Goal: Transaction & Acquisition: Purchase product/service

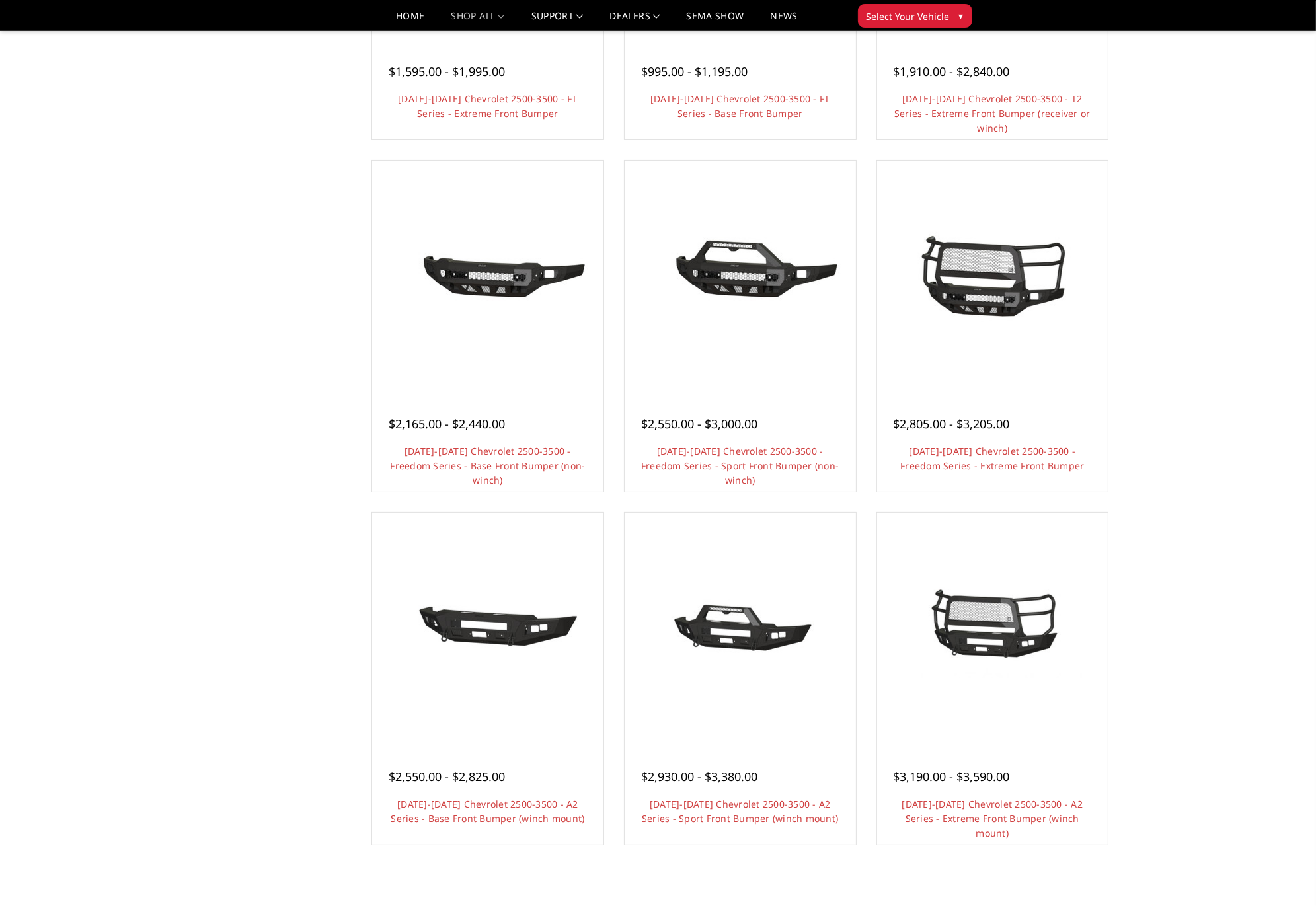
scroll to position [341, 0]
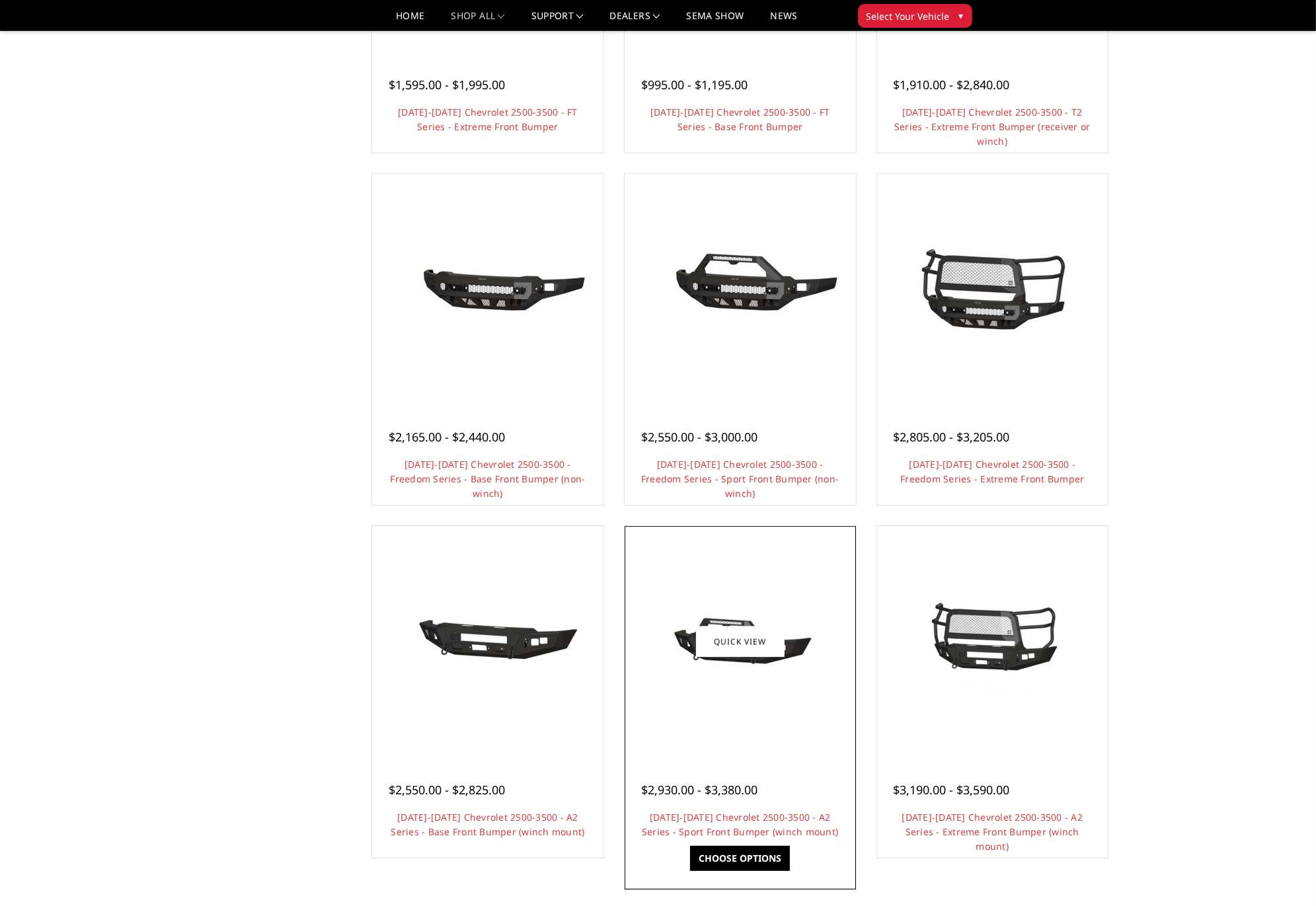
click at [812, 650] on img at bounding box center [740, 642] width 211 height 99
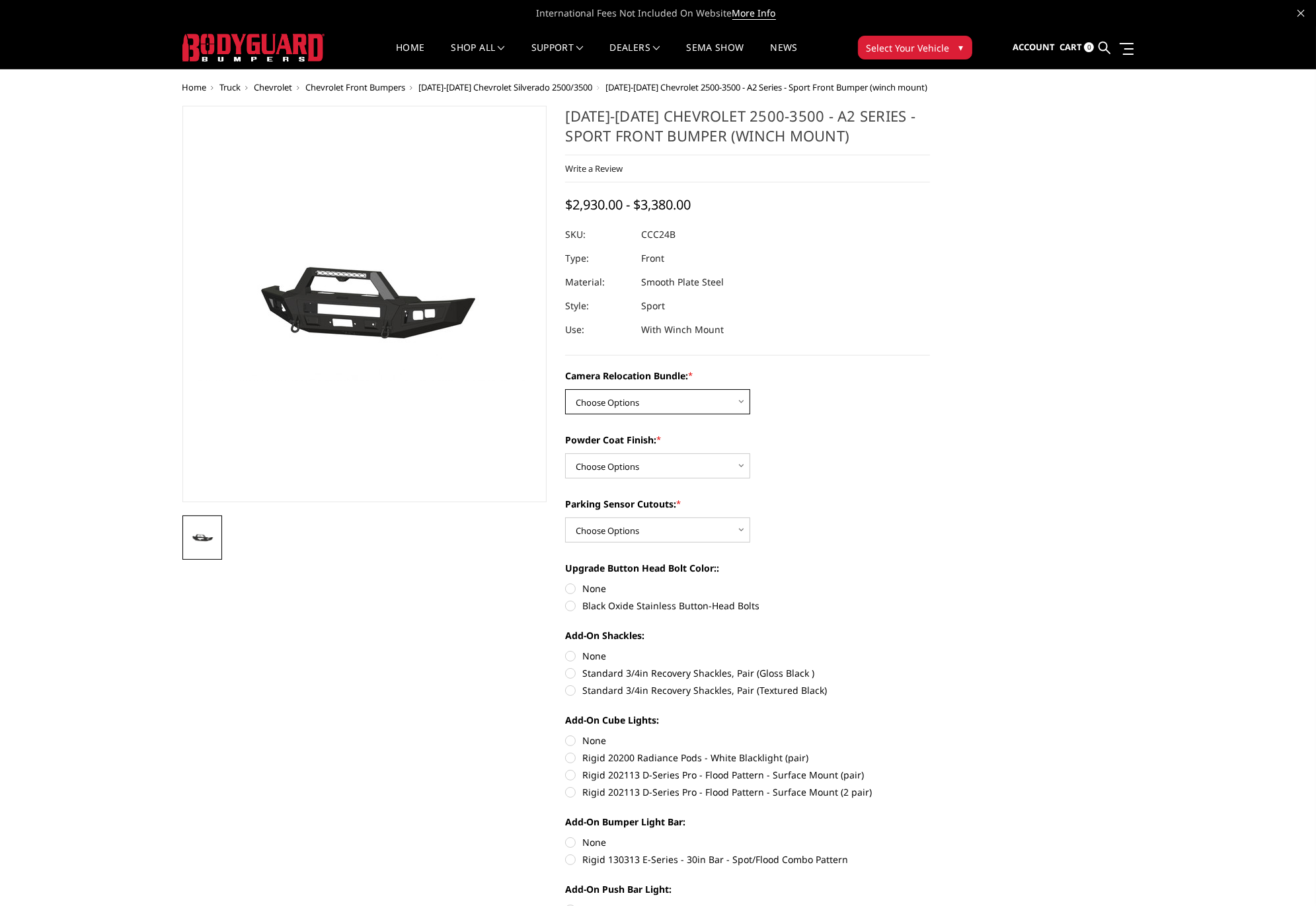
click at [675, 407] on select "Choose Options WITHOUT Camera Relocation Bundle WITH Camera Relocation Bundle" at bounding box center [658, 402] width 185 height 25
select select "2608"
click at [565, 389] on select "Choose Options WITHOUT Camera Relocation Bundle WITH Camera Relocation Bundle" at bounding box center [658, 402] width 185 height 25
click at [734, 467] on select "Choose Options Textured Black Powder Coat Bare Metal" at bounding box center [658, 466] width 185 height 25
select select "2607"
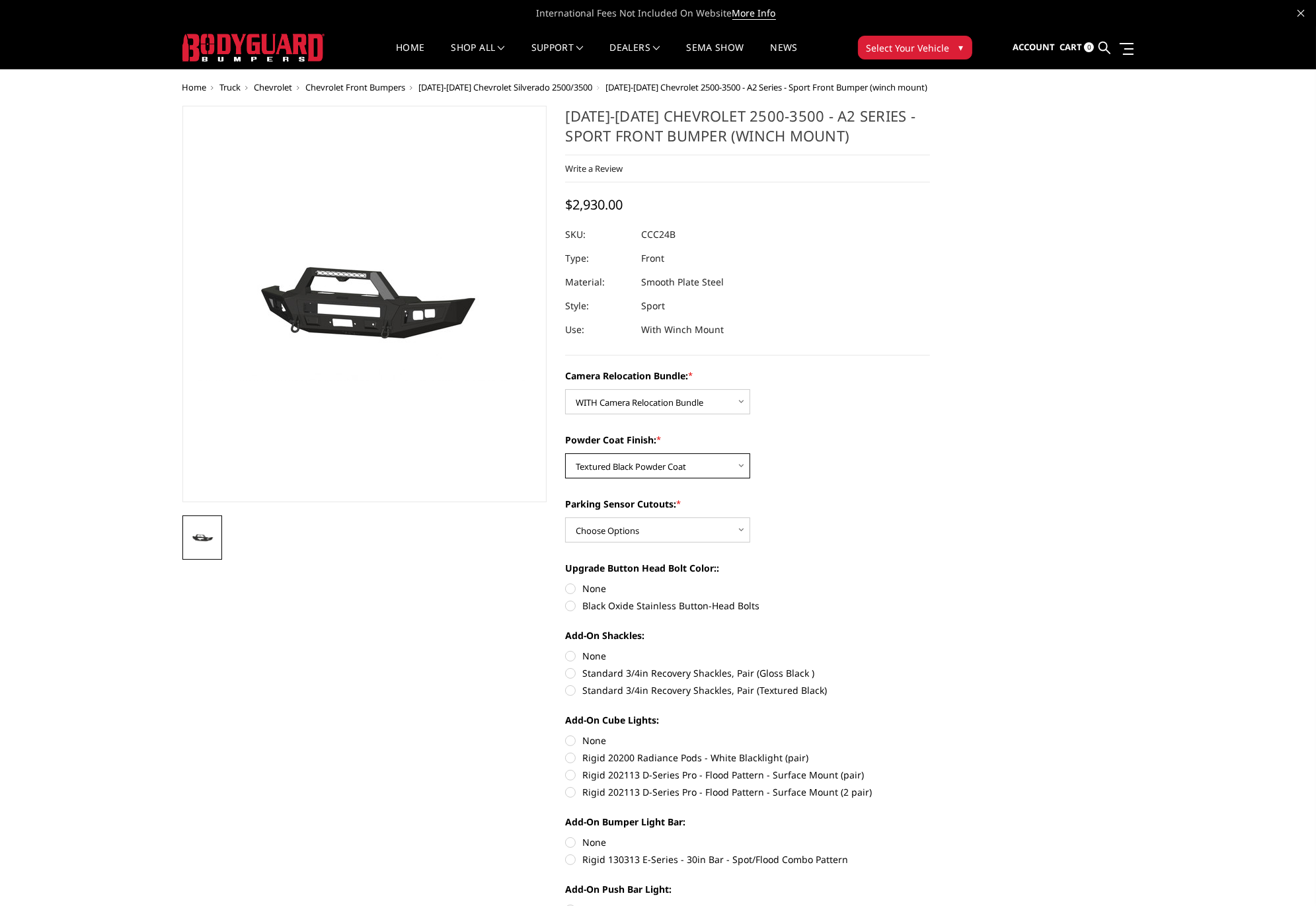
click at [565, 453] on select "Choose Options Textured Black Powder Coat Bare Metal" at bounding box center [658, 466] width 185 height 25
click at [729, 531] on select "Choose Options Yes - With Parking Sensor Cutouts No - Without Parking Sensor Cu…" at bounding box center [658, 530] width 185 height 25
select select "2605"
click at [565, 517] on select "Choose Options Yes - With Parking Sensor Cutouts No - Without Parking Sensor Cu…" at bounding box center [658, 530] width 185 height 25
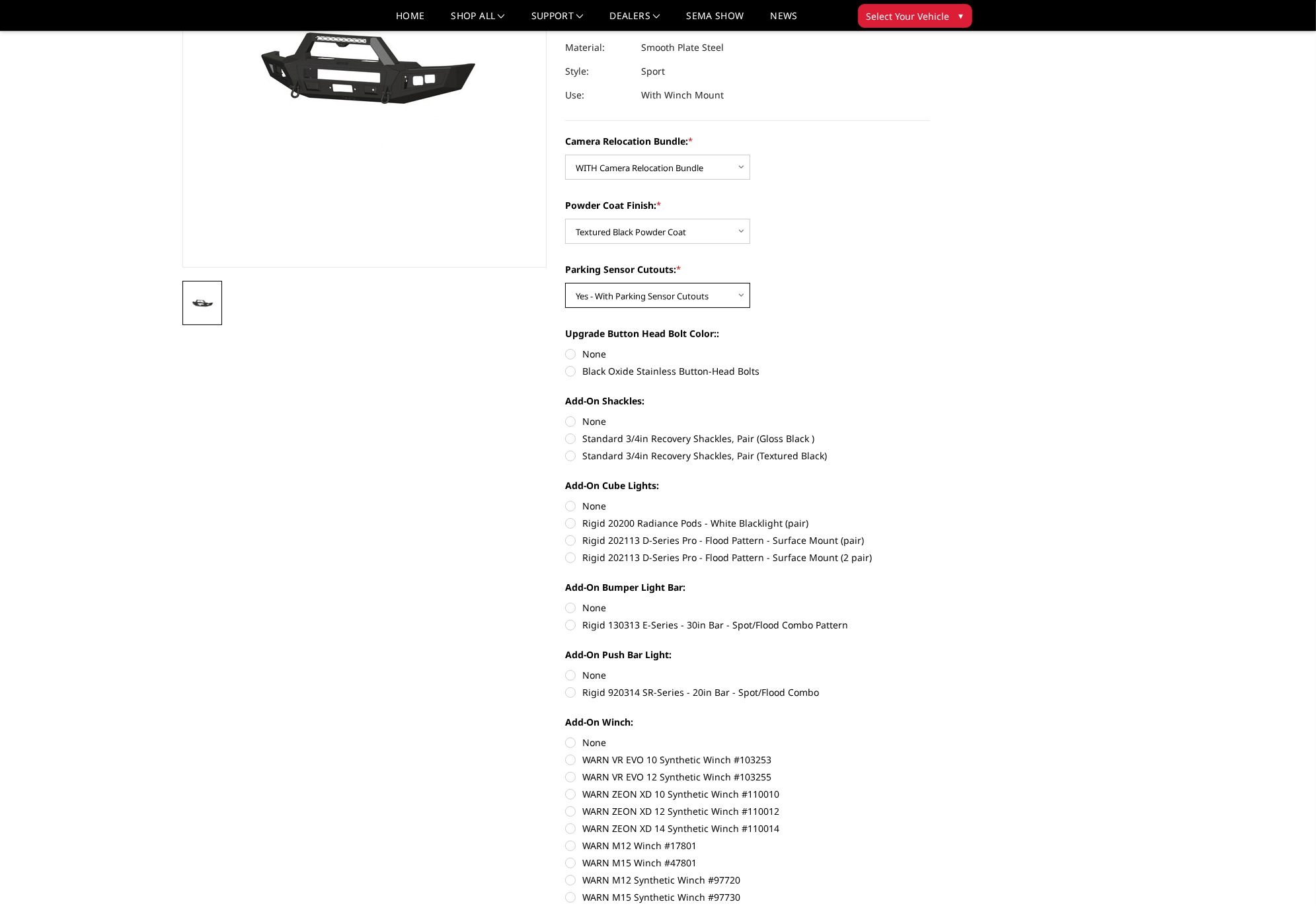
scroll to position [198, 0]
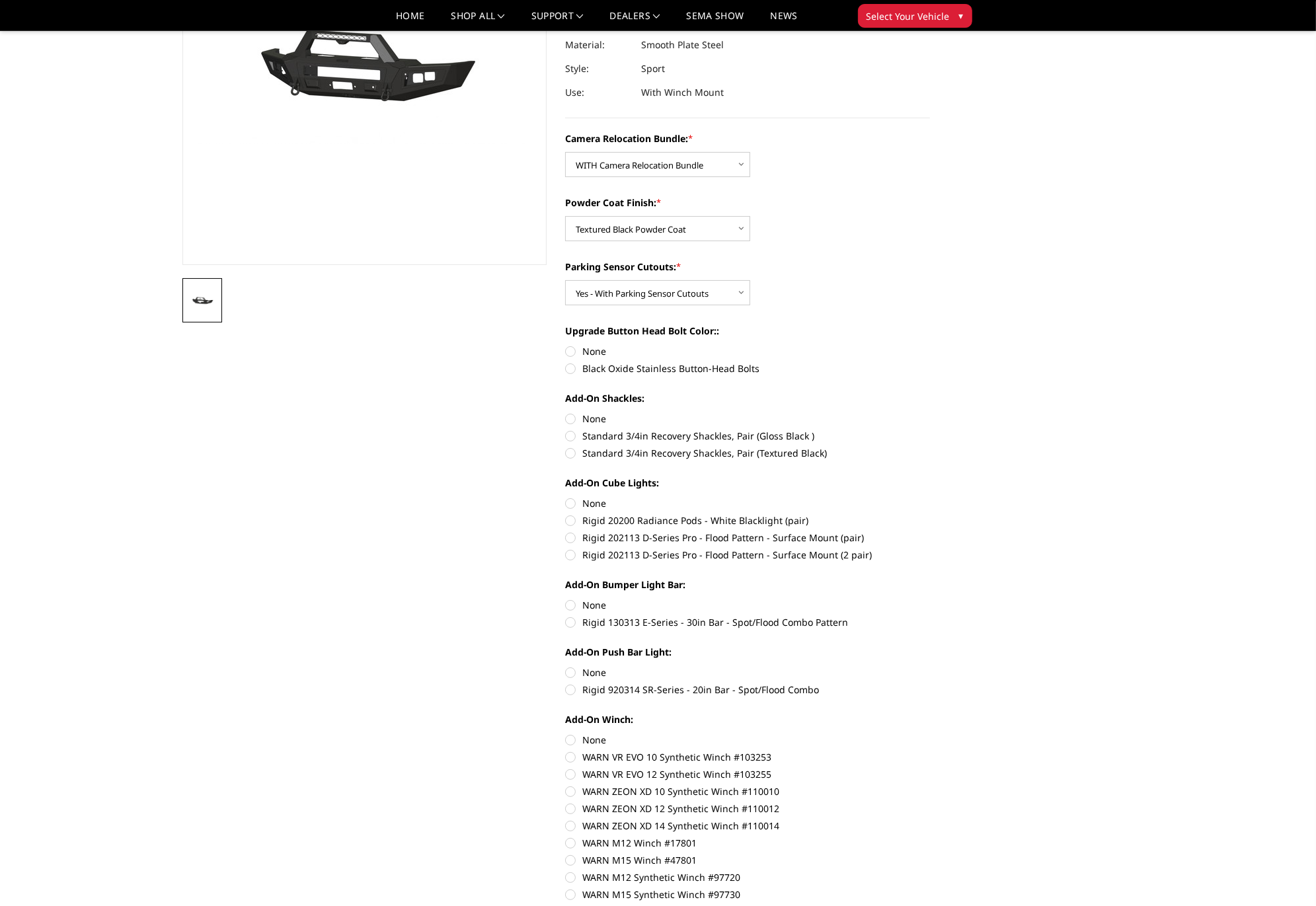
click at [563, 372] on section "2024-2025 Chevrolet 2500-3500 - A2 Series - Sport Front Bumper (winch mount) Wr…" at bounding box center [747, 433] width 383 height 1130
click at [570, 369] on label "Black Oxide Stainless Button-Head Bolts" at bounding box center [748, 368] width 365 height 14
click at [930, 345] on input "Black Oxide Stainless Button-Head Bolts" at bounding box center [930, 344] width 1 height 1
radio input "true"
click at [566, 454] on label "Standard 3/4in Recovery Shackles, Pair (Textured Black)" at bounding box center [748, 453] width 365 height 14
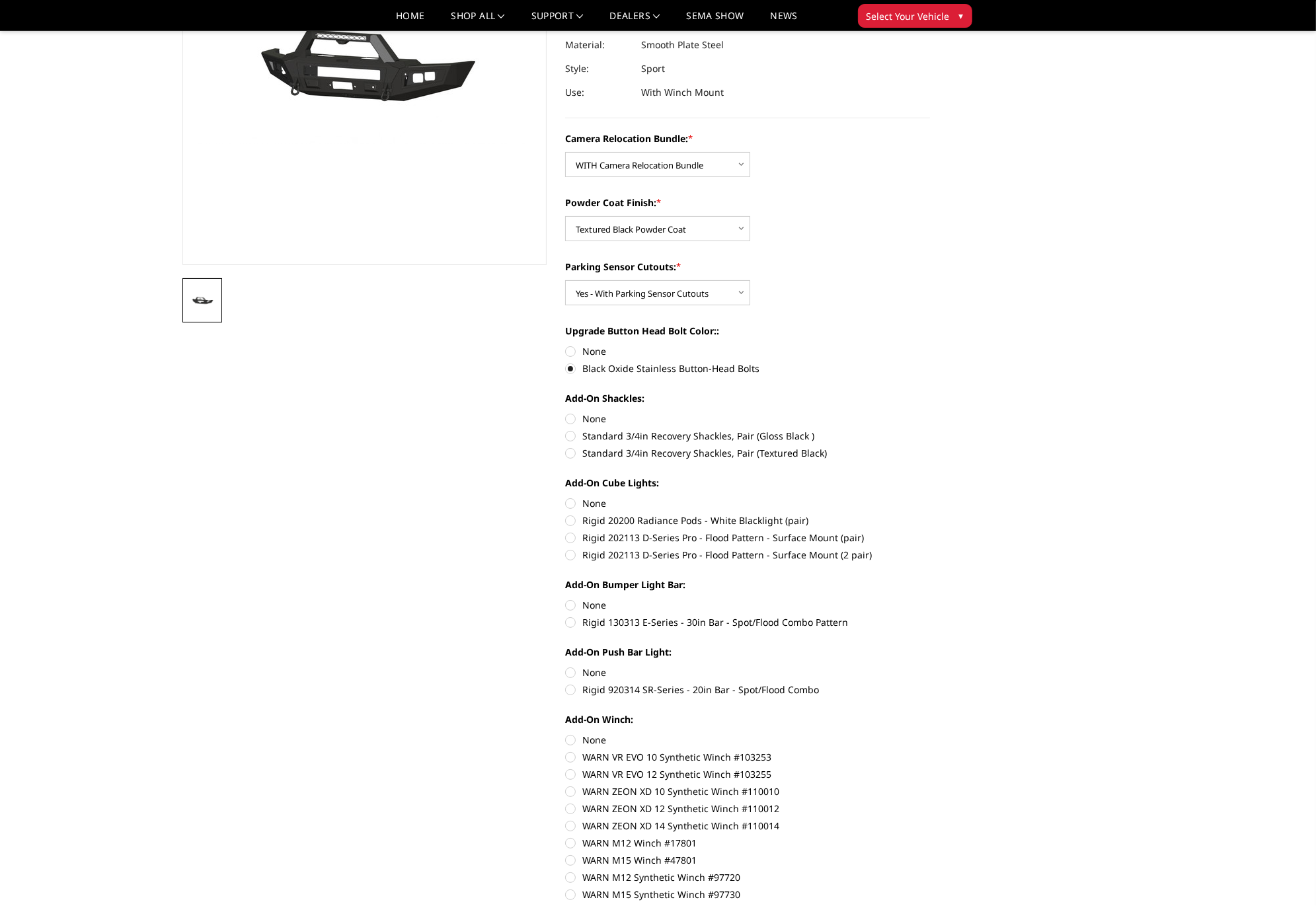
click at [930, 430] on input "Standard 3/4in Recovery Shackles, Pair (Textured Black)" at bounding box center [930, 429] width 1 height 1
radio input "true"
click at [570, 521] on label "Rigid 20200 Radiance Pods - White Blacklight (pair)" at bounding box center [748, 520] width 365 height 14
click at [930, 497] on input "Rigid 20200 Radiance Pods - White Blacklight (pair)" at bounding box center [930, 497] width 1 height 1
radio input "true"
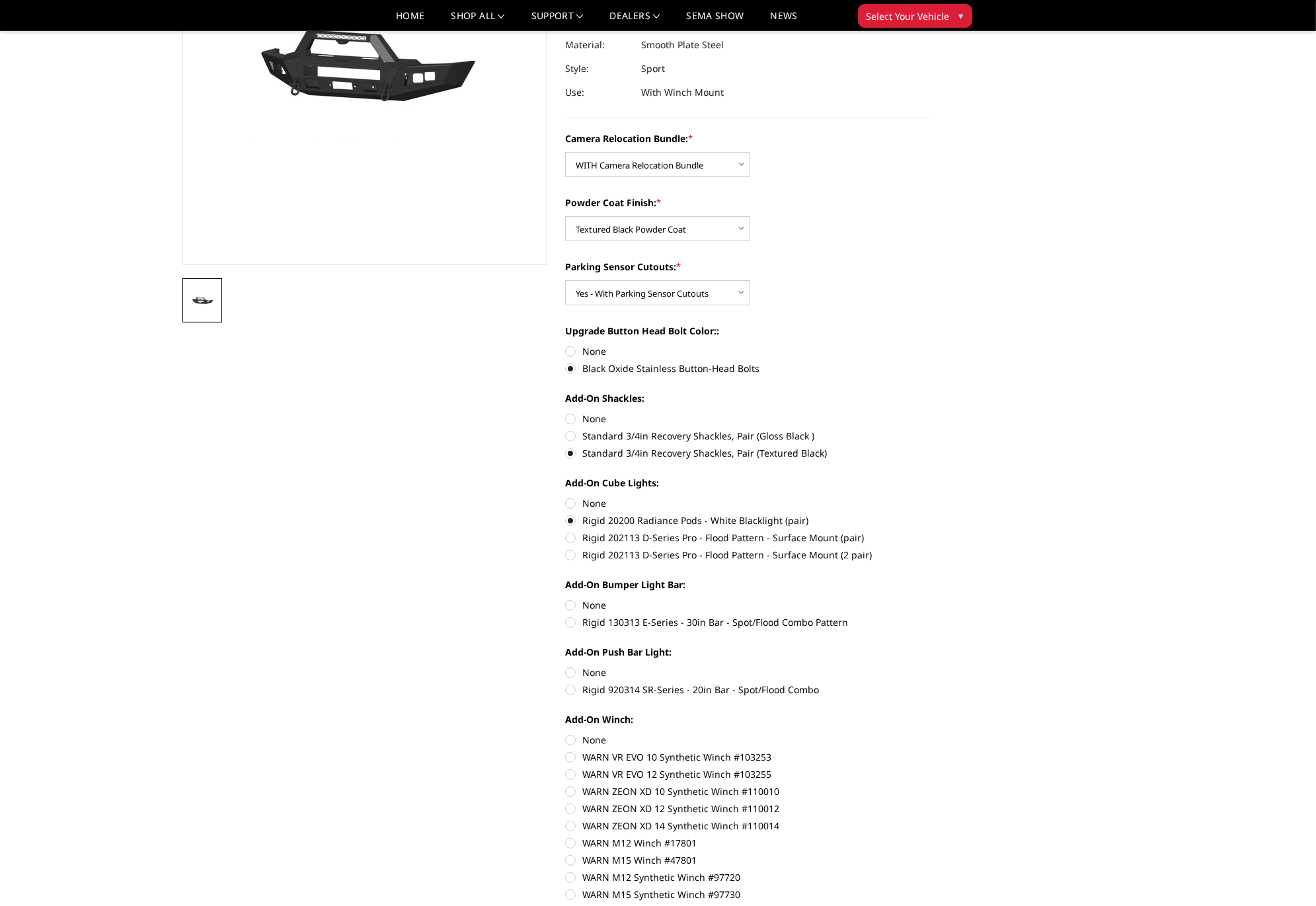
click at [566, 624] on label "Rigid 130313 E-Series - 30in Bar - Spot/Flood Combo Pattern" at bounding box center [748, 622] width 365 height 14
click at [930, 599] on input "Rigid 130313 E-Series - 30in Bar - Spot/Flood Combo Pattern" at bounding box center [930, 598] width 1 height 1
radio input "true"
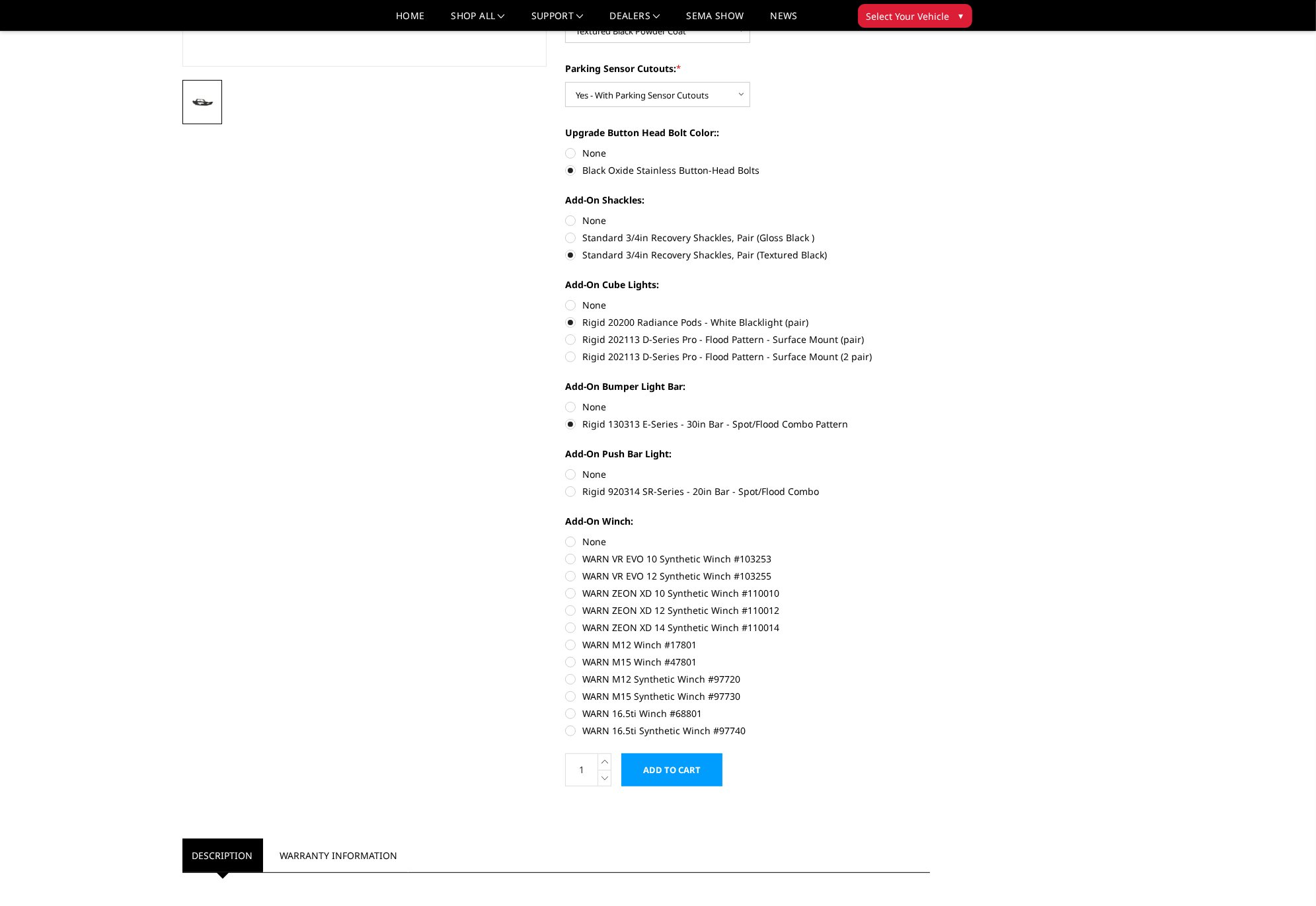
click at [573, 494] on label "Rigid 920314 SR-Series - 20in Bar - Spot/Flood Combo" at bounding box center [748, 491] width 365 height 14
click at [930, 468] on input "Rigid 920314 SR-Series - 20in Bar - Spot/Flood Combo" at bounding box center [930, 467] width 1 height 1
radio input "true"
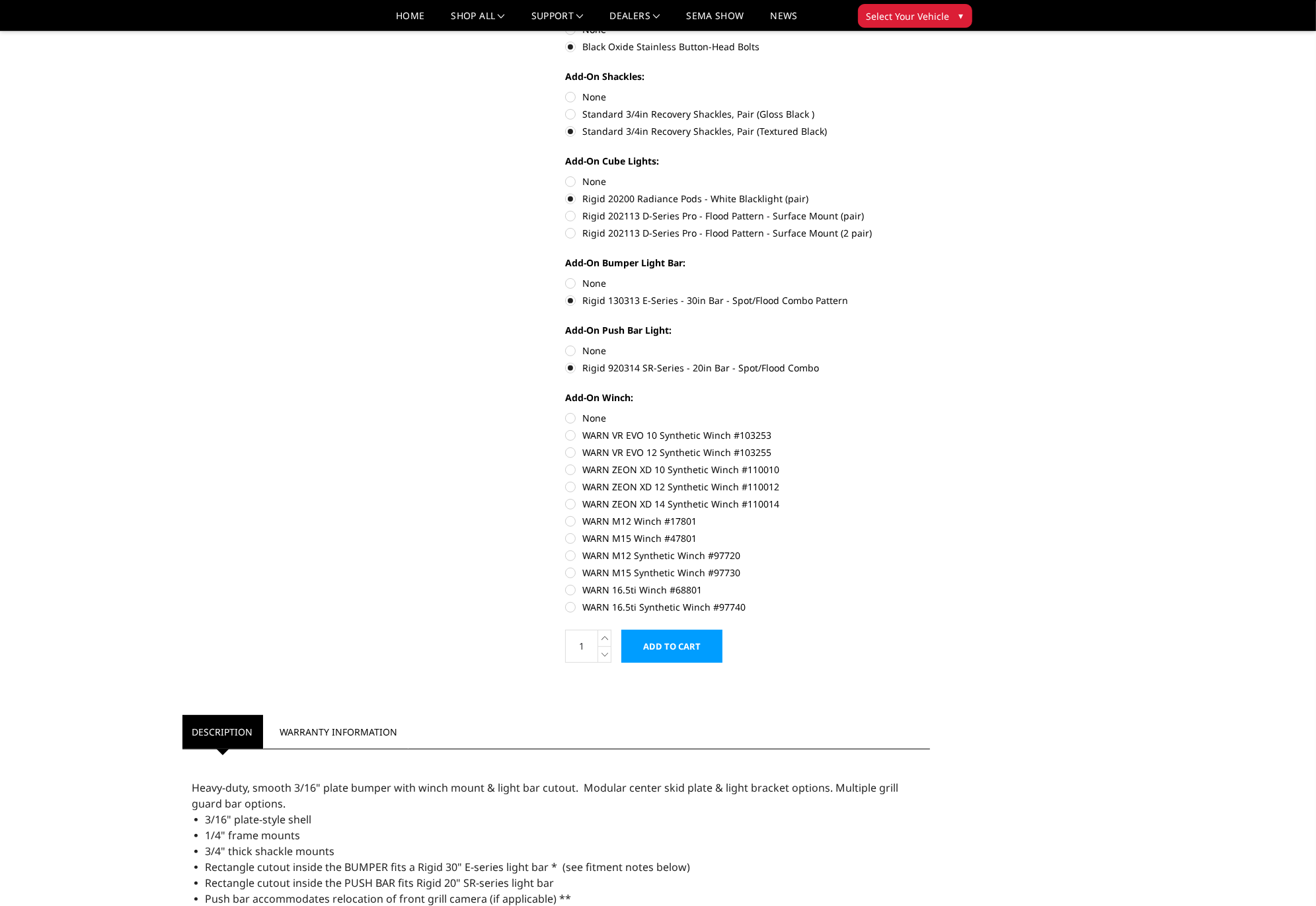
scroll to position [529, 0]
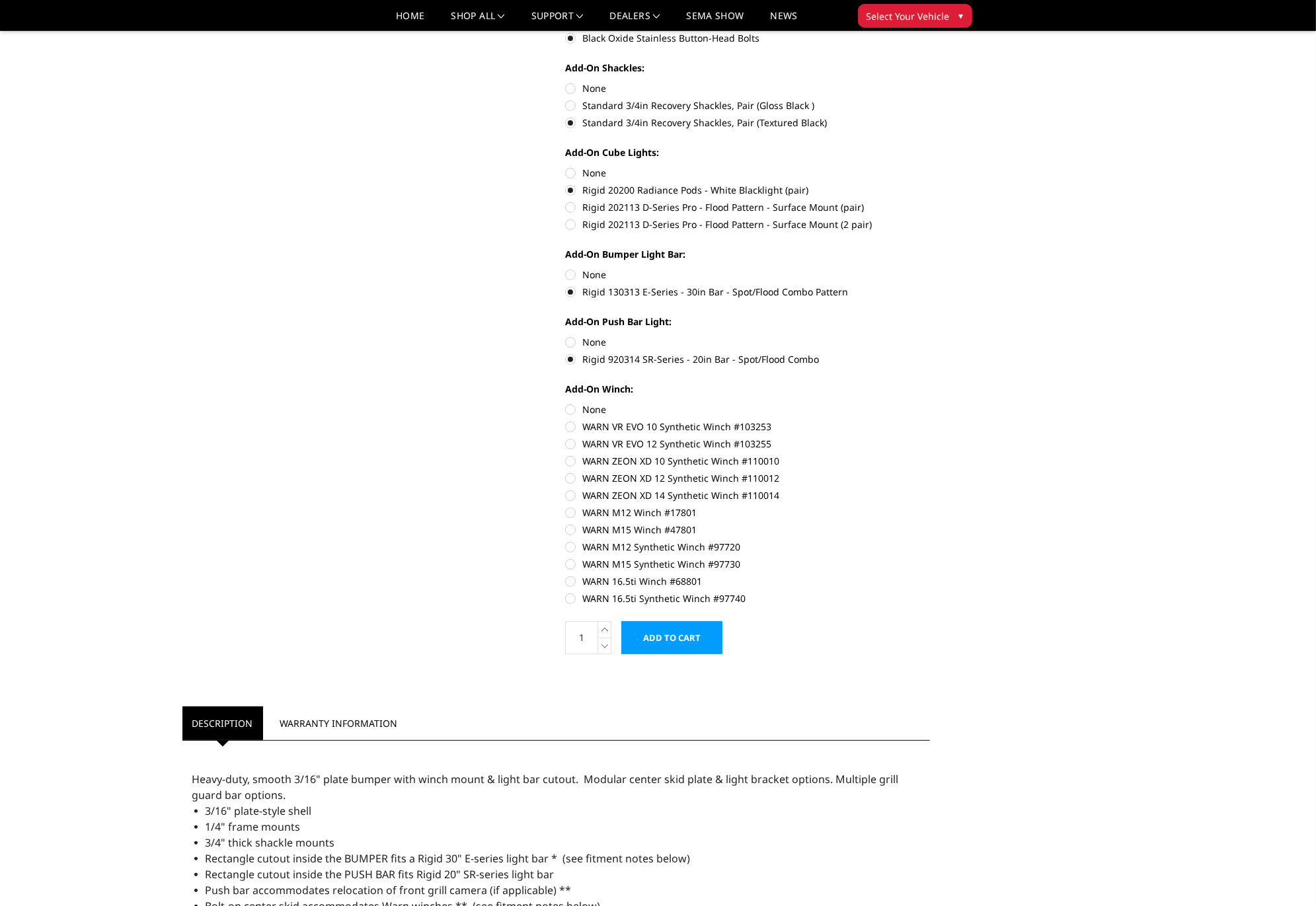
click at [568, 601] on label "WARN 16.5ti Synthetic Winch #97740" at bounding box center [748, 598] width 365 height 14
click at [930, 575] on input "WARN 16.5ti Synthetic Winch #97740" at bounding box center [930, 575] width 1 height 1
radio input "true"
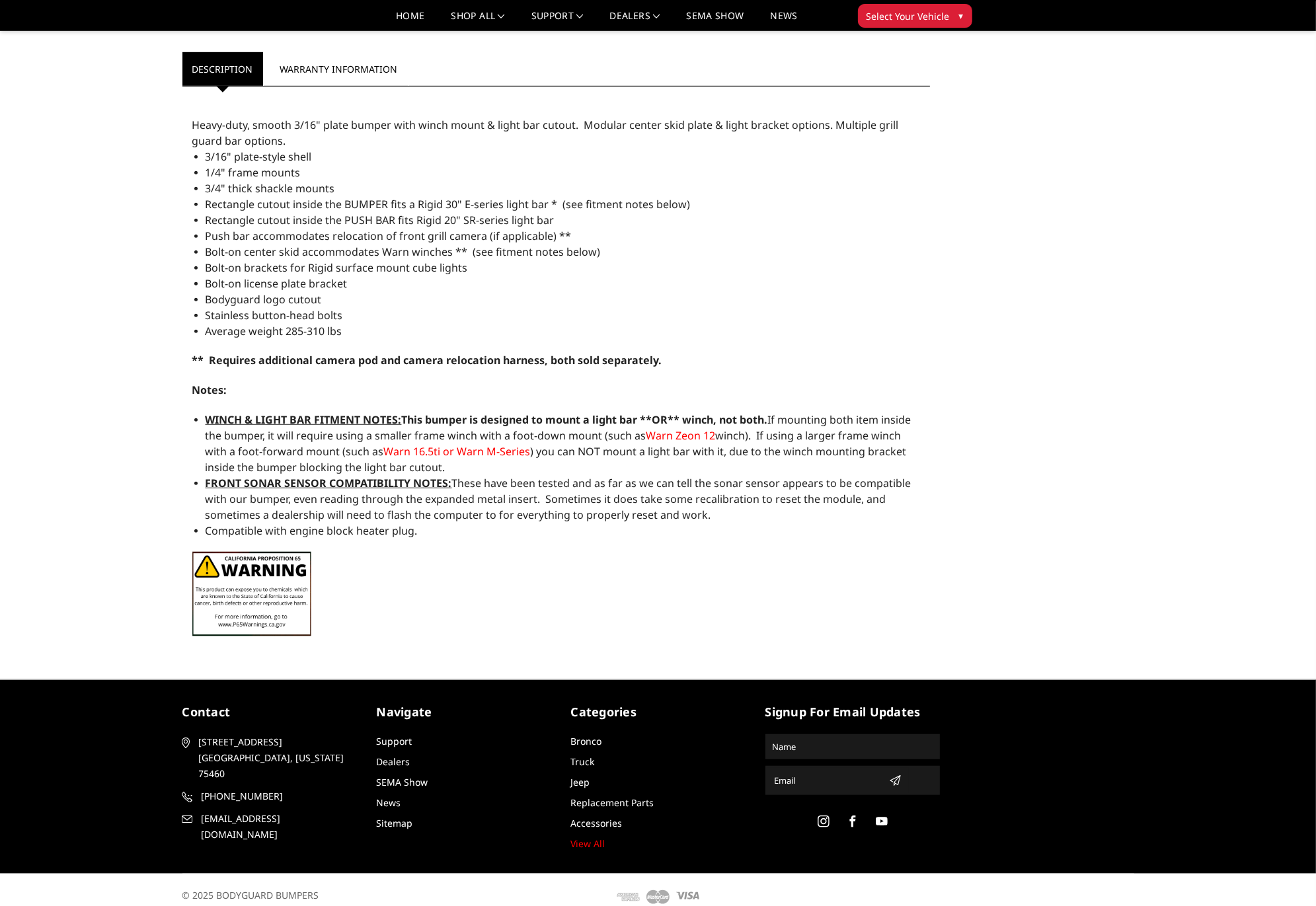
scroll to position [1190, 0]
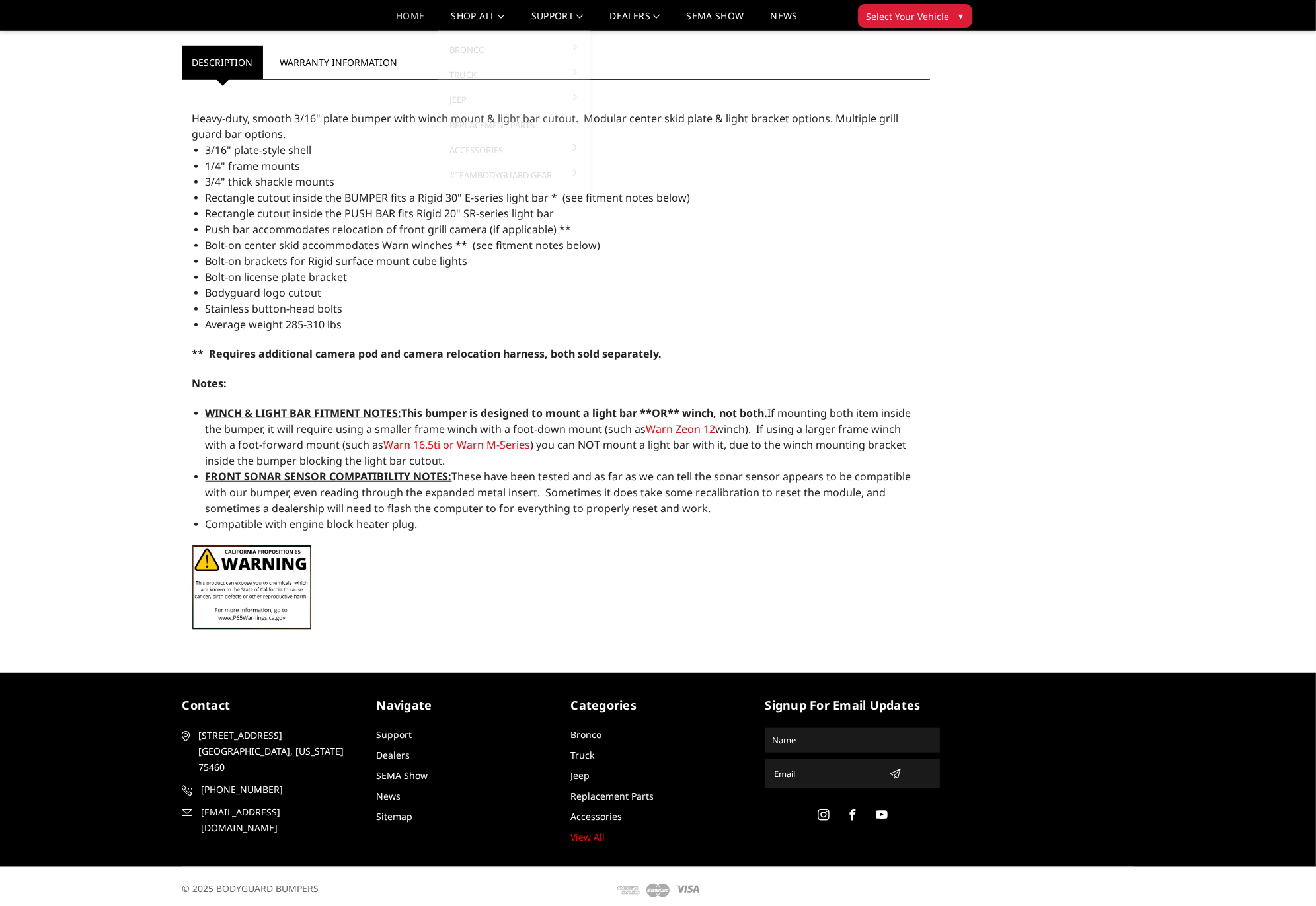
click at [419, 18] on link "Home" at bounding box center [410, 21] width 29 height 19
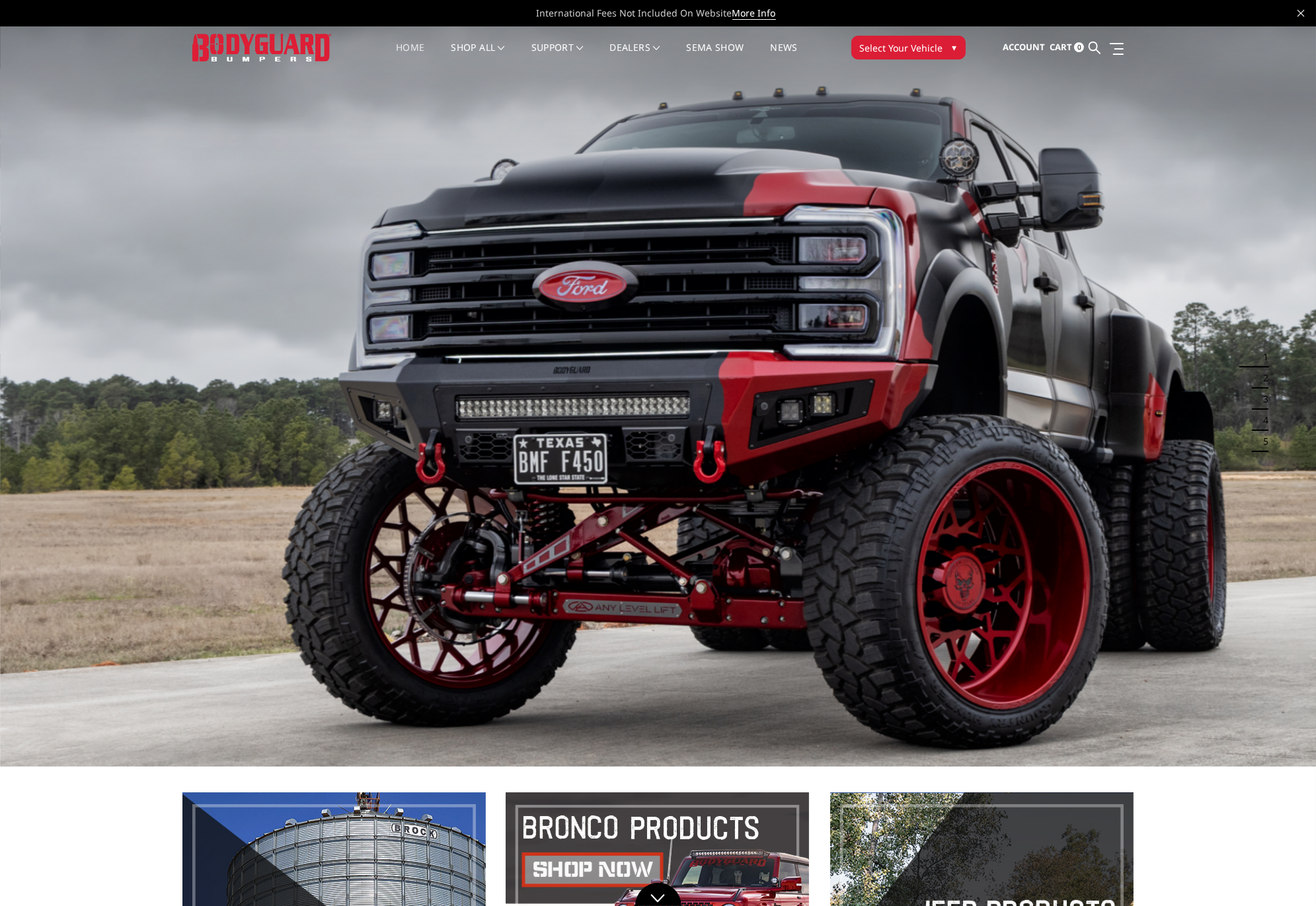
drag, startPoint x: 1263, startPoint y: 406, endPoint x: 1255, endPoint y: 356, distance: 50.6
click at [1255, 356] on ul "1 2 3 4 5" at bounding box center [1258, 400] width 25 height 106
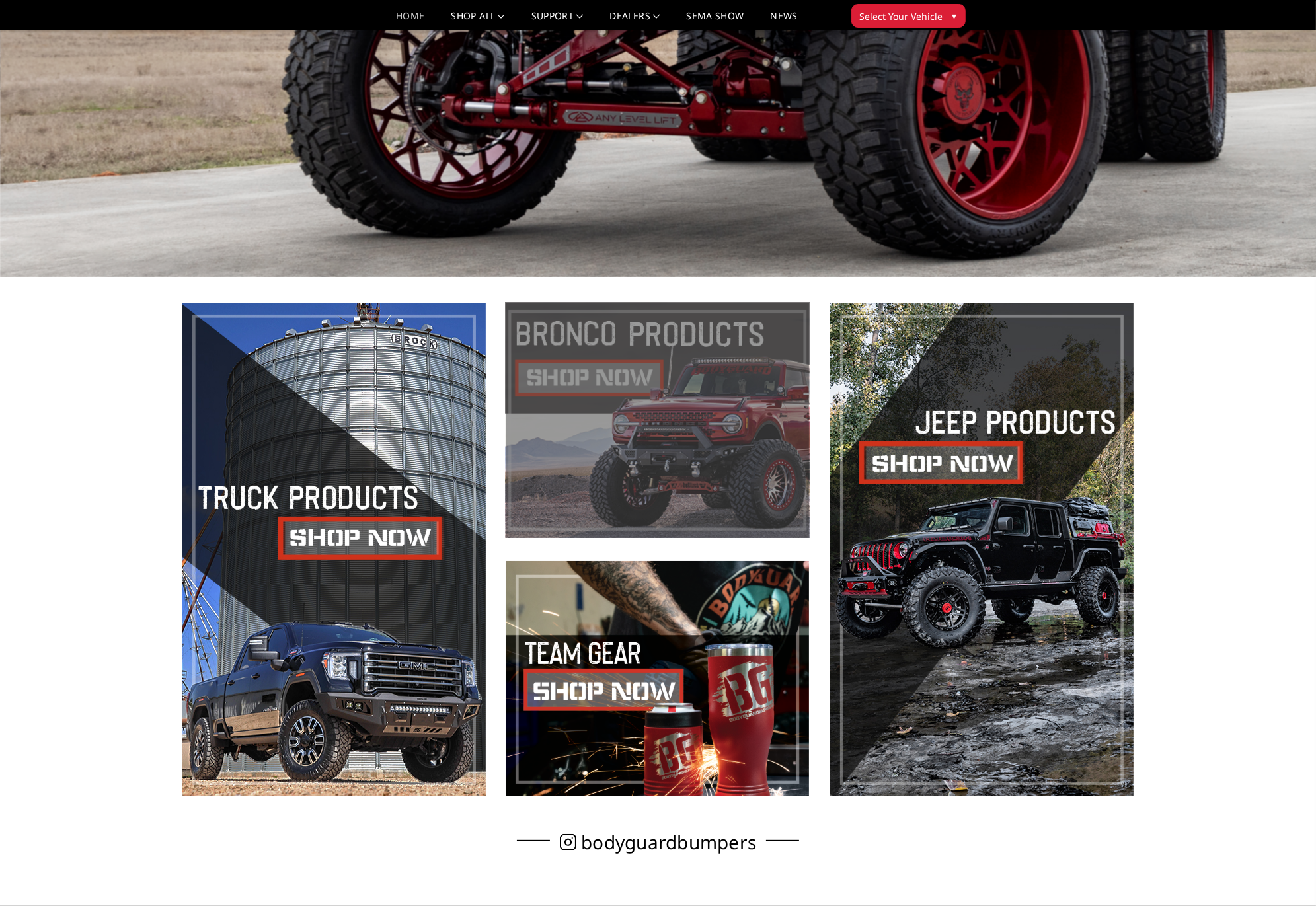
scroll to position [397, 0]
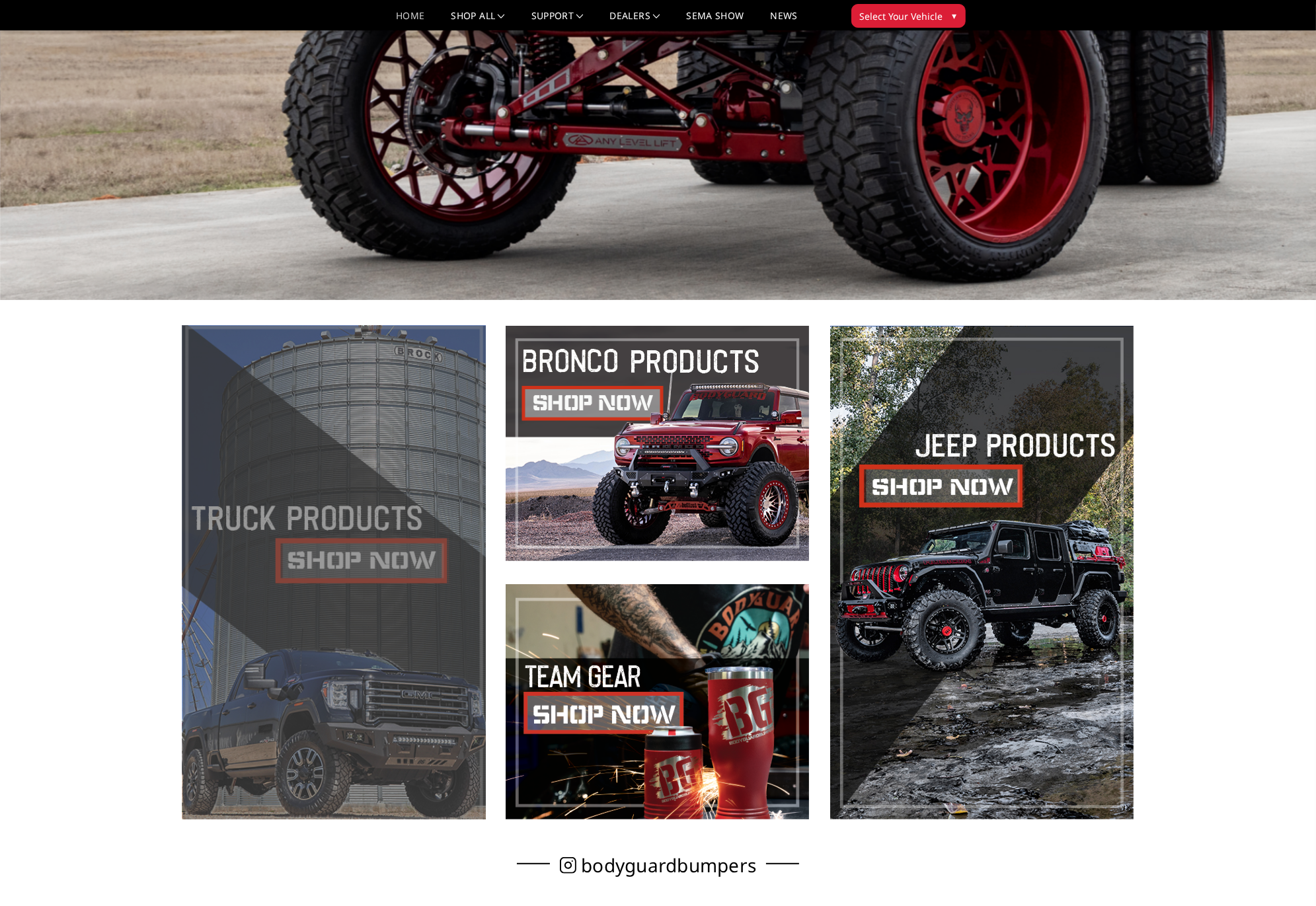
click at [403, 557] on span at bounding box center [334, 573] width 303 height 494
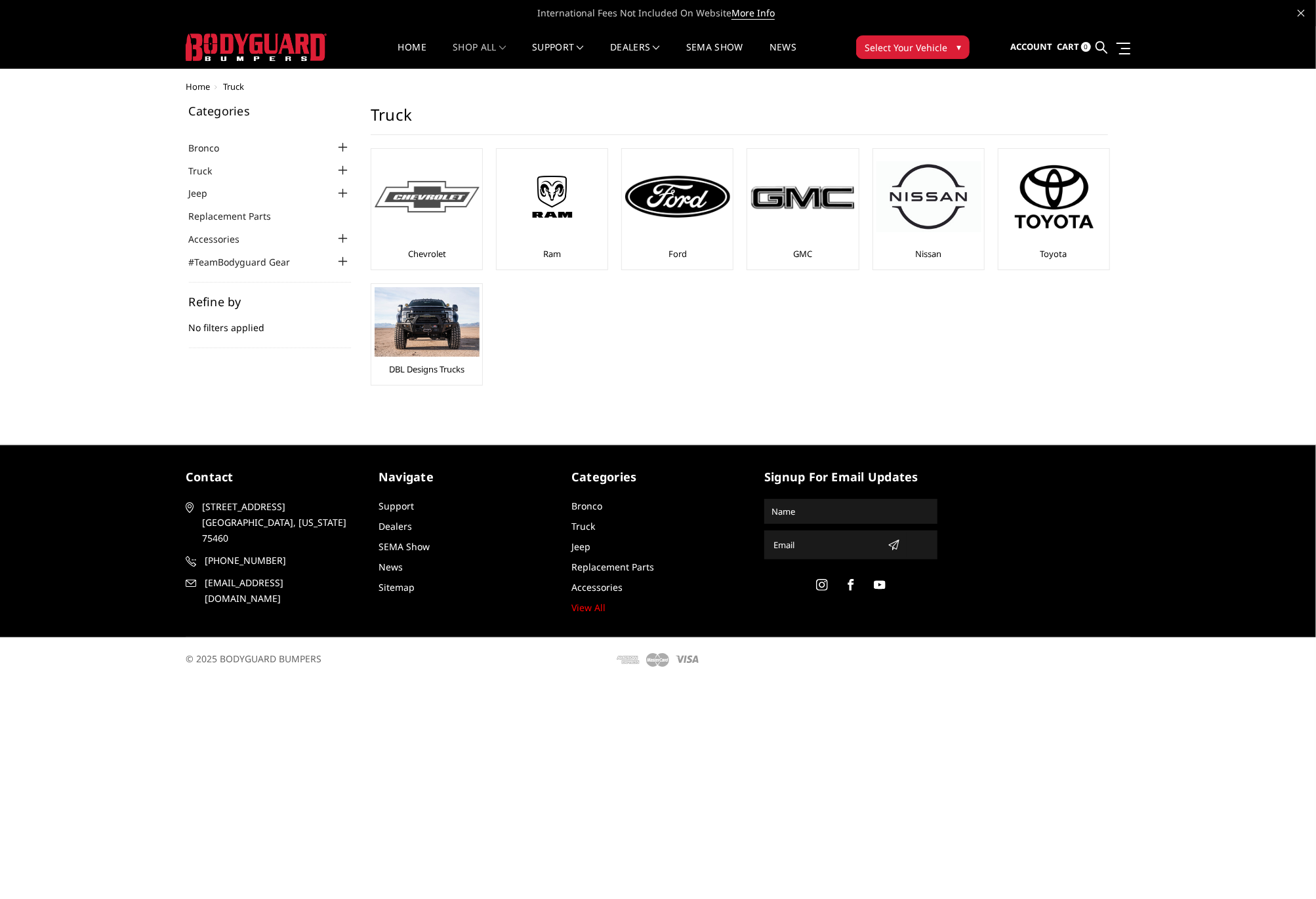
click at [449, 220] on div at bounding box center [427, 196] width 105 height 89
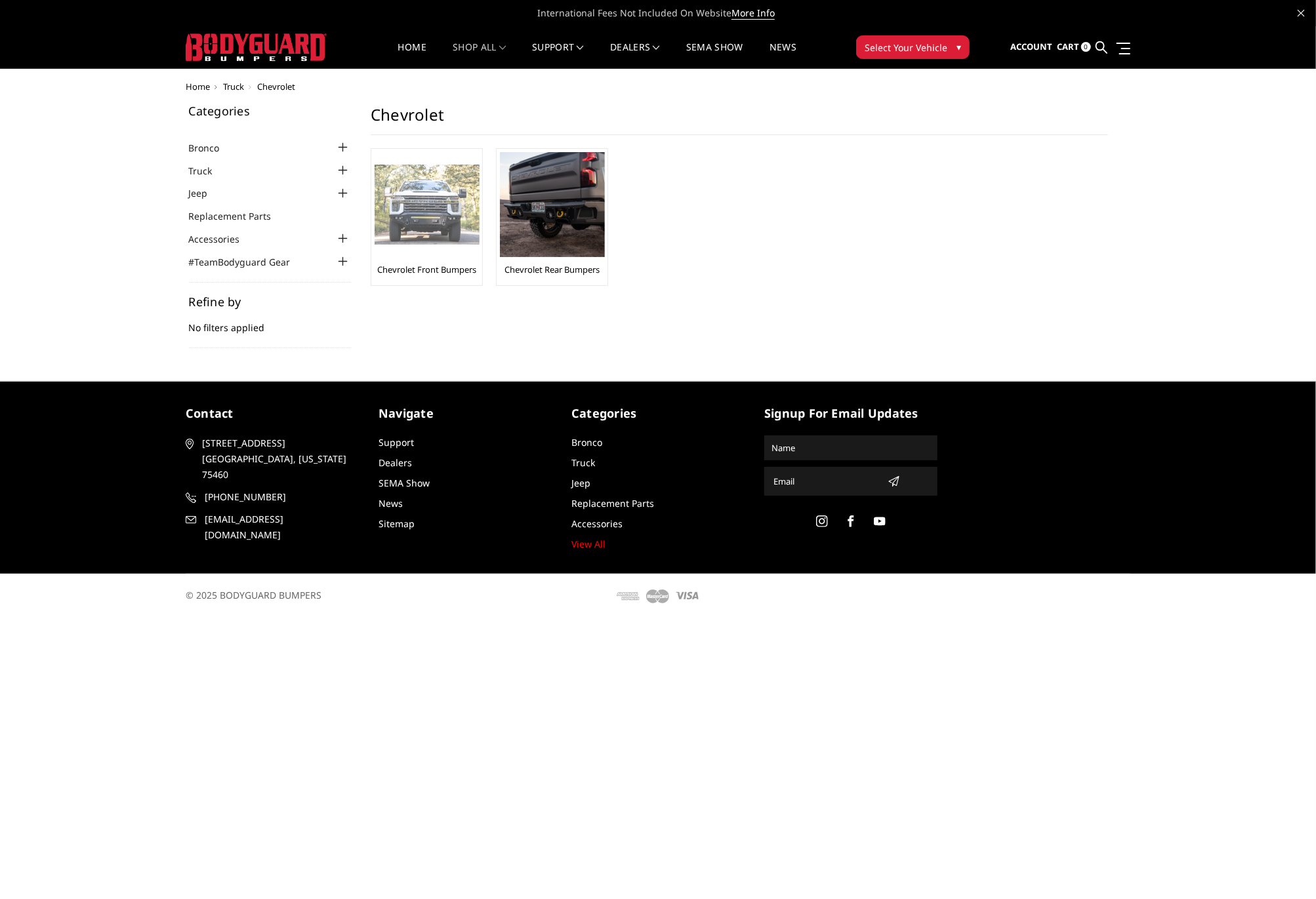
click at [420, 219] on img at bounding box center [427, 204] width 105 height 80
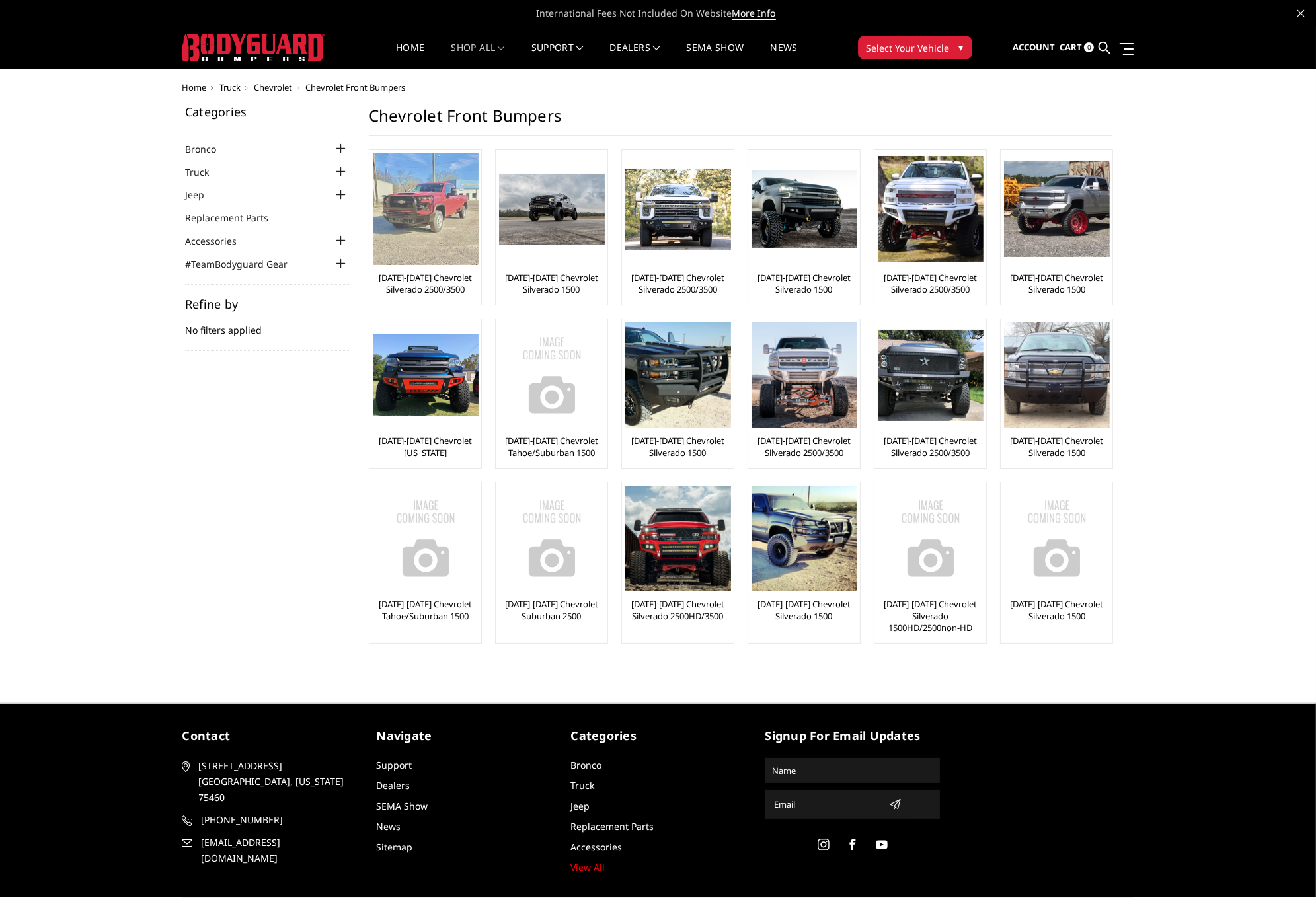
click at [420, 211] on img at bounding box center [426, 209] width 106 height 112
